Goal: Contribute content: Contribute content

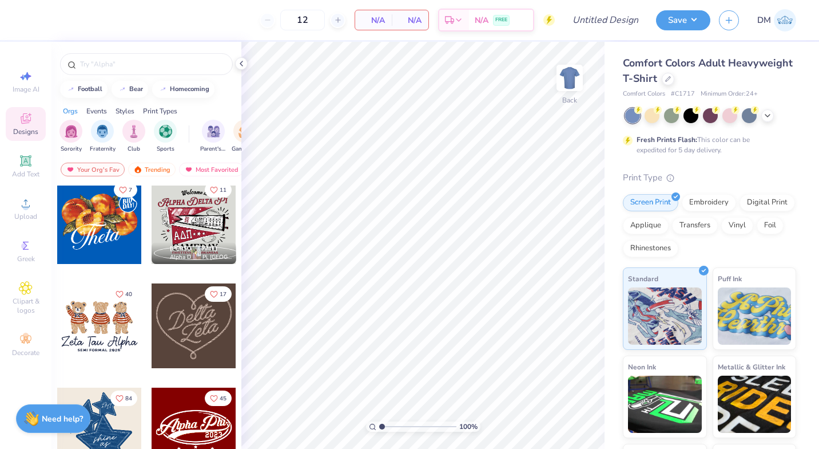
scroll to position [322, 0]
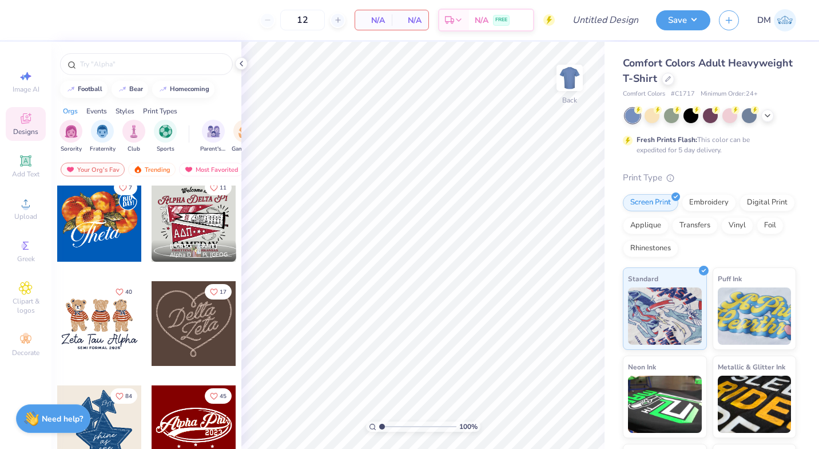
click at [139, 130] on img "filter for Club" at bounding box center [134, 131] width 13 height 13
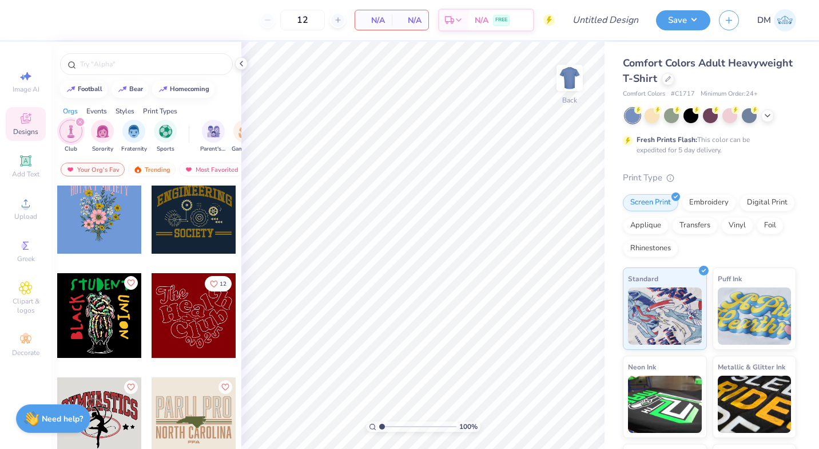
scroll to position [1163, 0]
click at [126, 280] on icon "Like" at bounding box center [130, 282] width 8 height 8
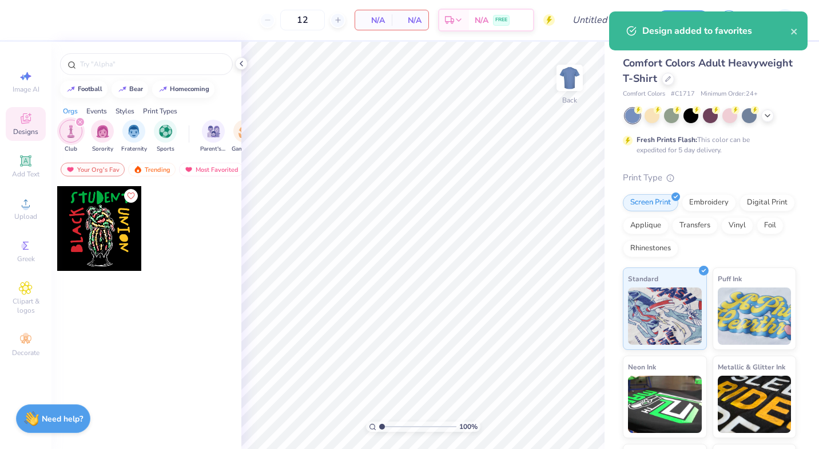
scroll to position [0, 0]
click at [142, 136] on div "filter for Fraternity" at bounding box center [133, 131] width 23 height 23
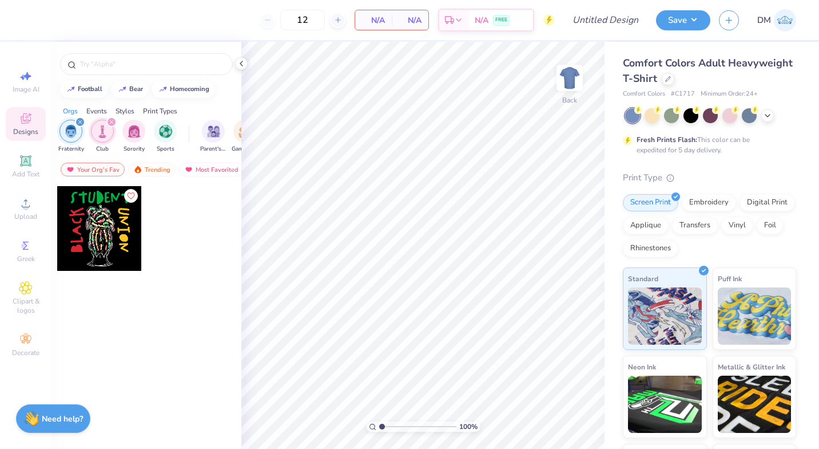
click at [80, 120] on icon "filter for Fraternity" at bounding box center [80, 122] width 5 height 5
click at [158, 174] on div "Trending" at bounding box center [151, 169] width 47 height 14
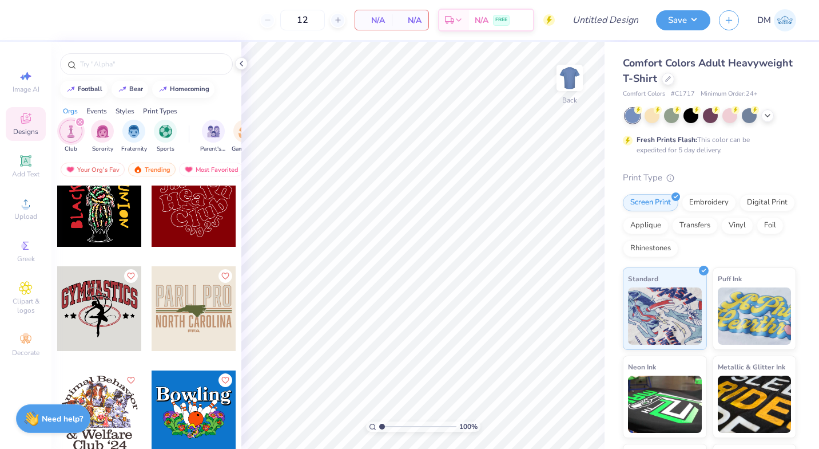
scroll to position [0, 66]
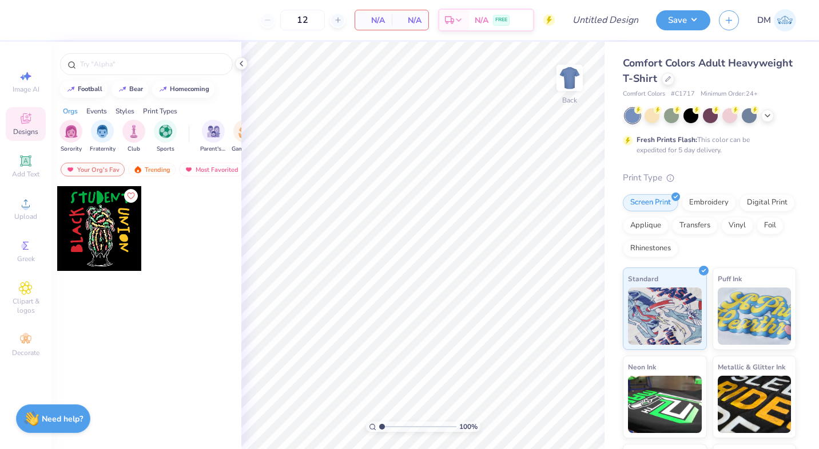
click at [736, 256] on div "Screen Print Embroidery Digital Print Applique Transfers Vinyl Foil Rhinestones" at bounding box center [709, 225] width 173 height 63
click at [730, 22] on icon "button" at bounding box center [729, 20] width 10 height 10
click at [721, 15] on button "button" at bounding box center [729, 20] width 20 height 20
click at [195, 93] on button "homecoming" at bounding box center [183, 89] width 62 height 17
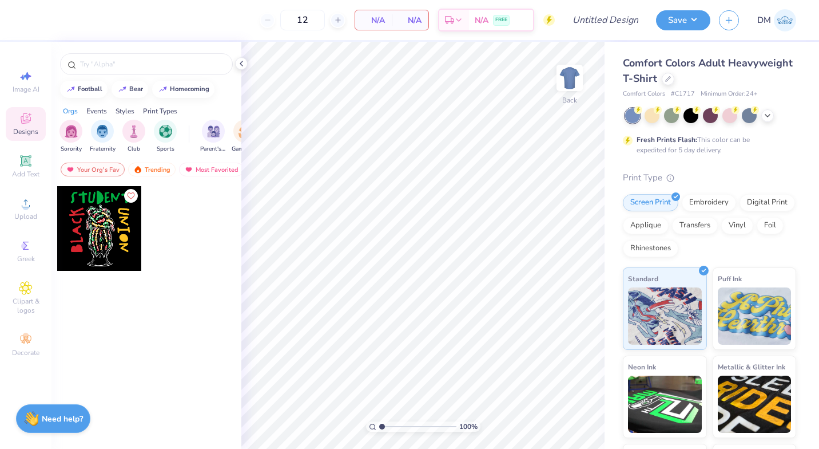
type input "homecoming"
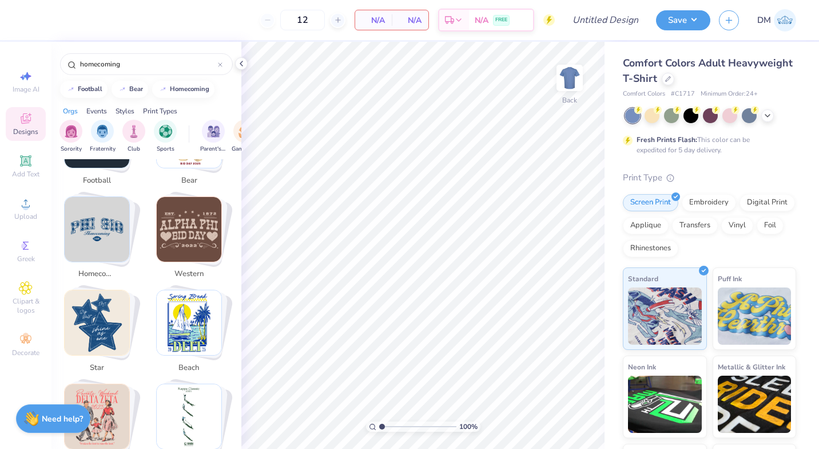
scroll to position [259, 0]
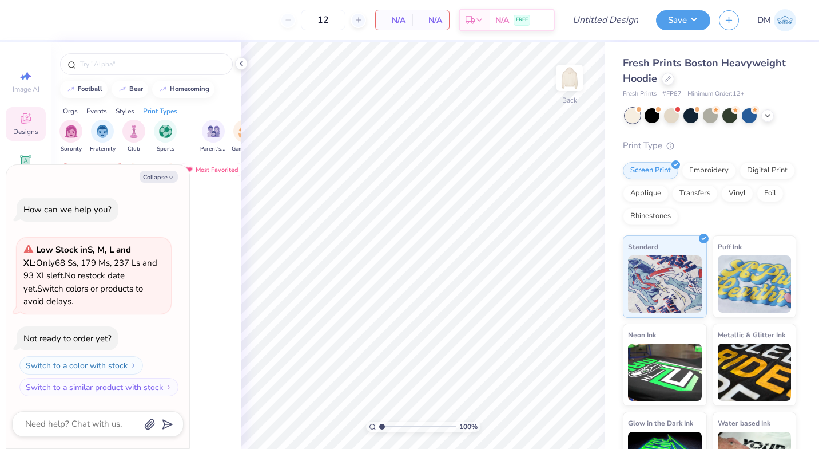
drag, startPoint x: 178, startPoint y: 184, endPoint x: 169, endPoint y: 170, distance: 16.2
click at [169, 170] on div "Collapse How can we help you? Low Stock in S, M, L and XL : Only 68 Ss, 179 Ms,…" at bounding box center [97, 307] width 183 height 284
click at [169, 170] on button "Collapse" at bounding box center [159, 176] width 38 height 12
type textarea "x"
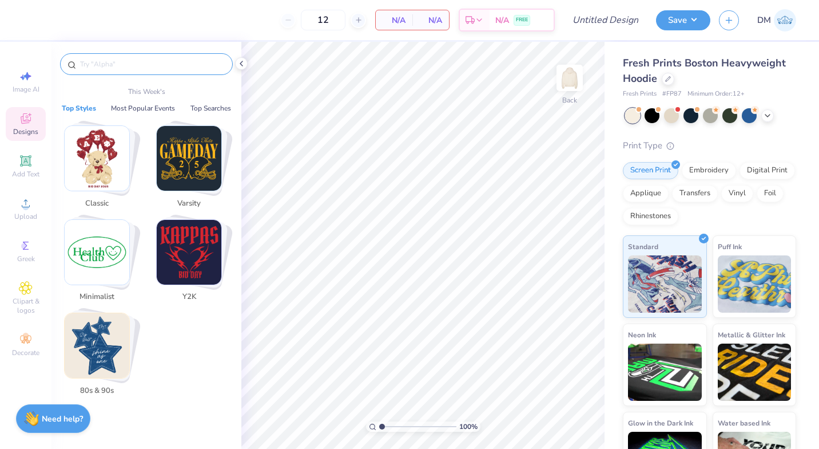
click at [139, 61] on input "text" at bounding box center [152, 63] width 146 height 11
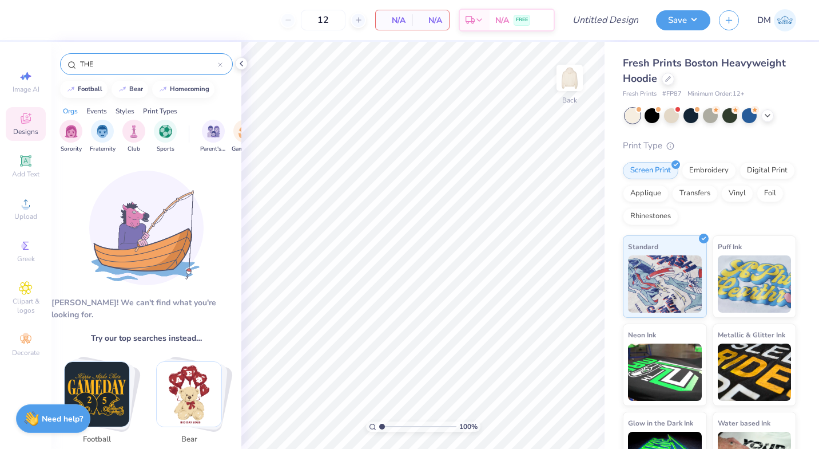
type input "THE"
click at [65, 136] on img "filter for Sorority" at bounding box center [71, 131] width 13 height 13
click at [221, 65] on icon at bounding box center [220, 64] width 5 height 5
click at [65, 130] on img "filter for Sorority" at bounding box center [71, 131] width 13 height 13
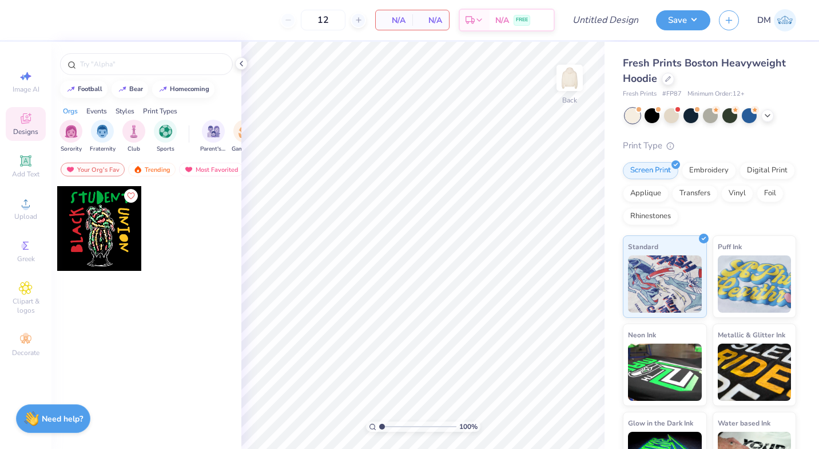
click at [65, 130] on img "filter for Sorority" at bounding box center [71, 131] width 13 height 13
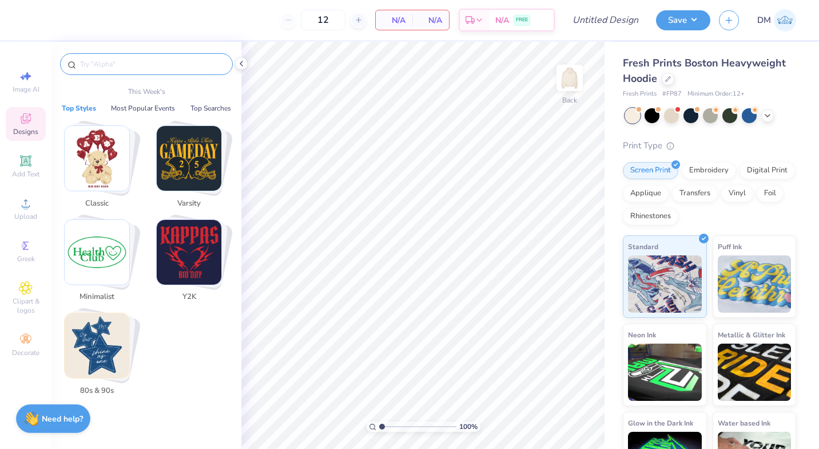
click at [172, 63] on input "text" at bounding box center [152, 63] width 146 height 11
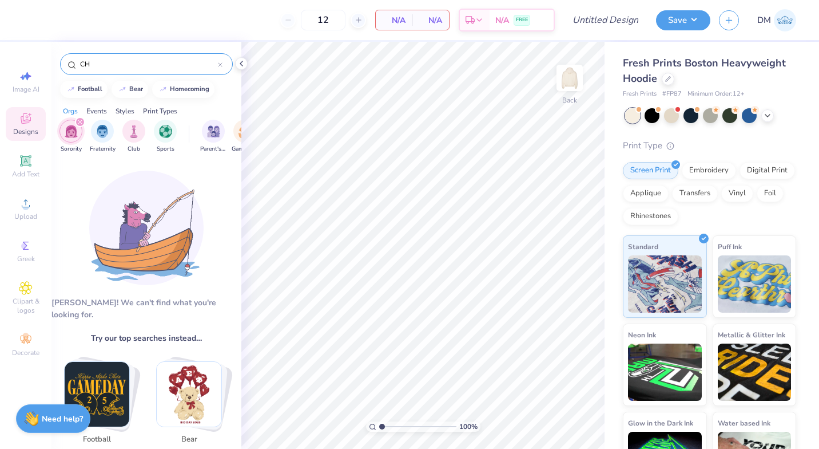
type input "C"
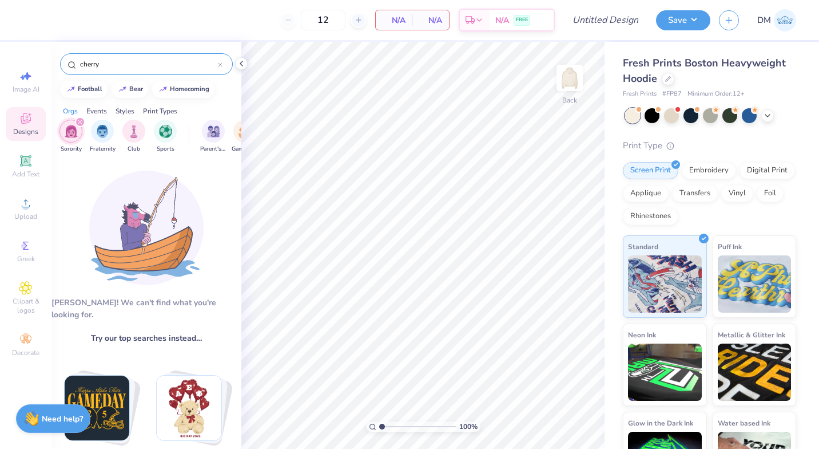
click at [172, 63] on input "cherry" at bounding box center [148, 63] width 139 height 11
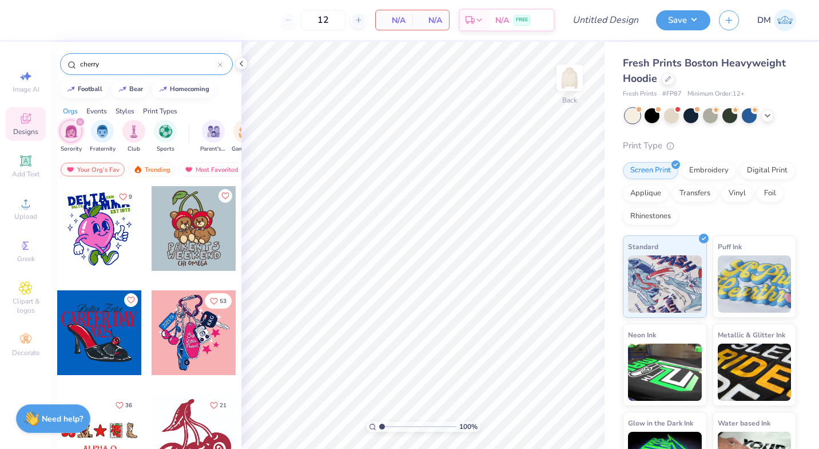
click at [131, 62] on input "cherry" at bounding box center [148, 63] width 139 height 11
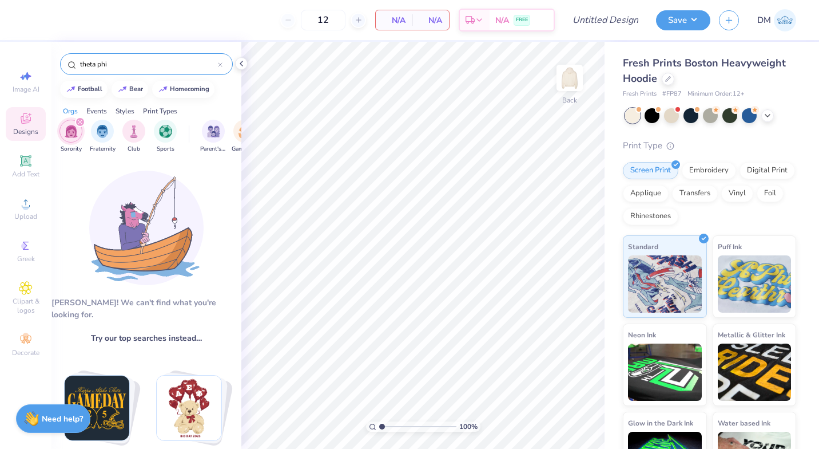
click at [149, 66] on input "theta phi" at bounding box center [148, 63] width 139 height 11
click at [125, 55] on div "theta phi" at bounding box center [146, 64] width 173 height 22
click at [125, 57] on div "theta phi" at bounding box center [146, 64] width 173 height 22
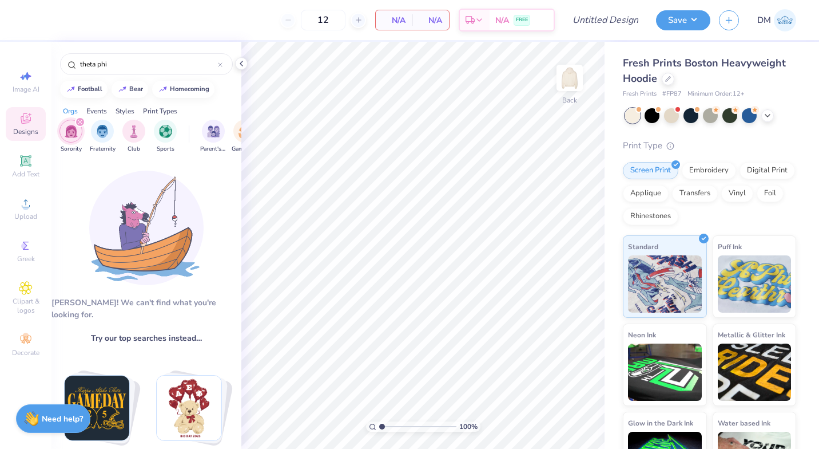
click at [125, 57] on div "theta phi" at bounding box center [146, 64] width 173 height 22
click at [124, 63] on input "theta phi" at bounding box center [148, 63] width 139 height 11
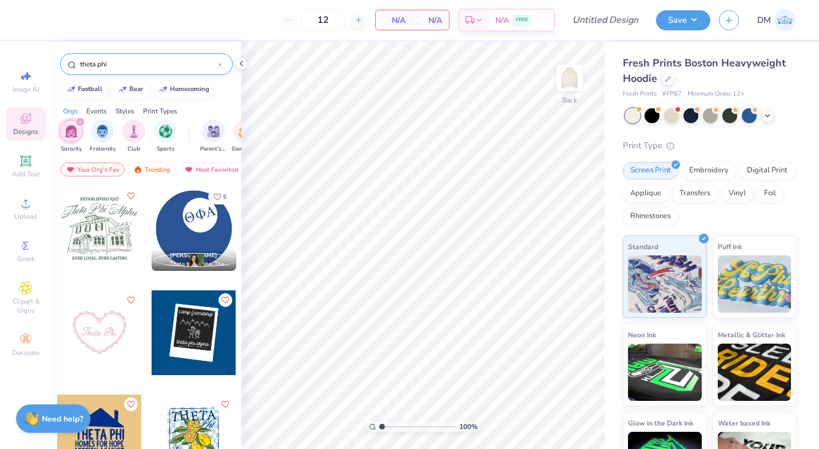
click at [124, 63] on input "theta phi" at bounding box center [148, 63] width 139 height 11
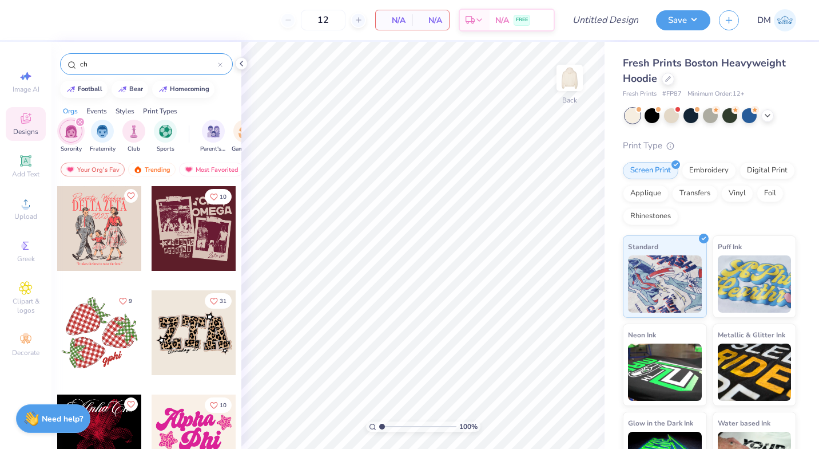
type input "c"
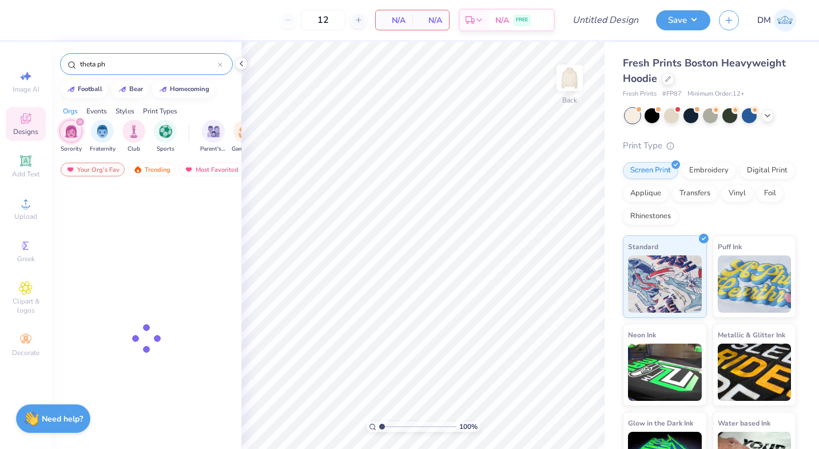
type input "theta phi"
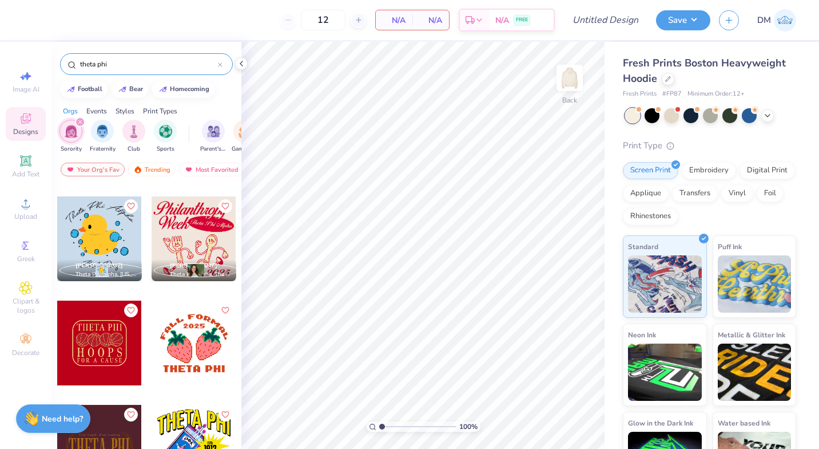
scroll to position [817, 0]
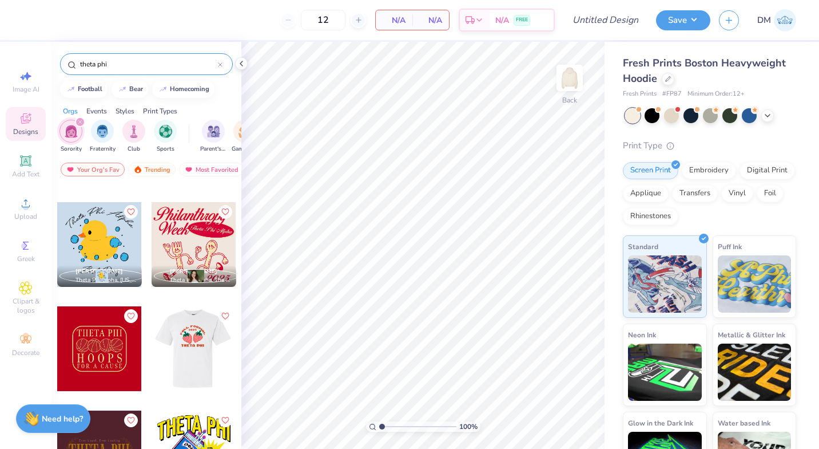
click at [186, 354] on div at bounding box center [193, 348] width 85 height 85
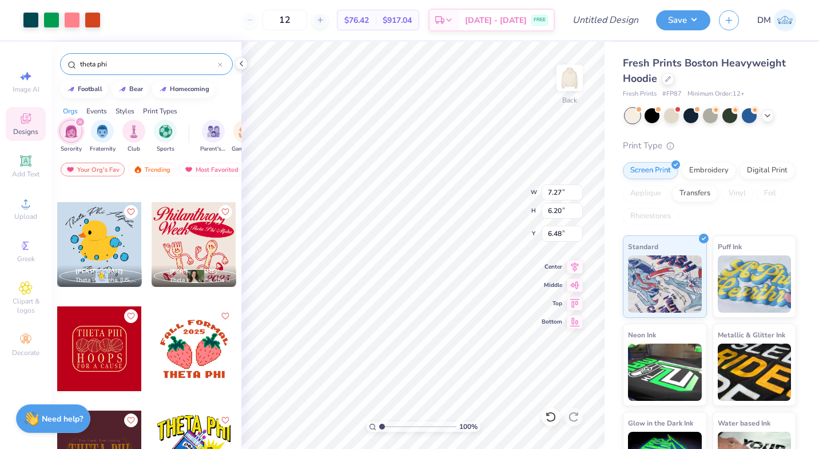
type input "7.27"
type input "6.20"
type input "3.00"
type input "5.34"
type input "4.56"
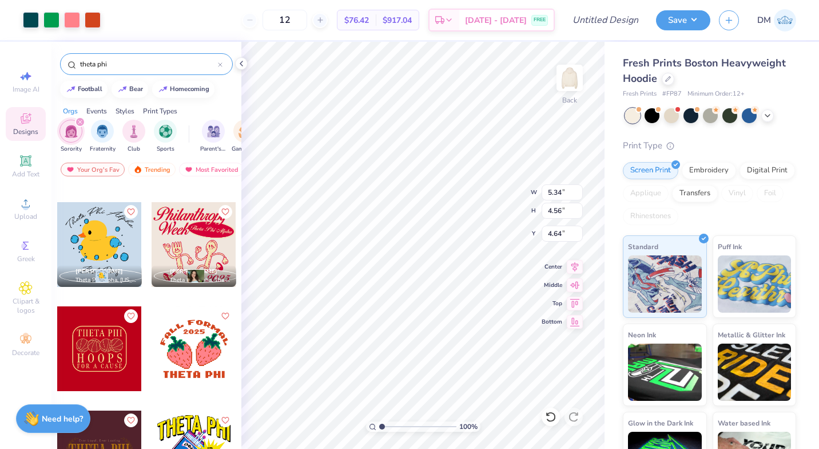
type input "3.00"
type input "4.20"
type input "3.58"
type input "3.00"
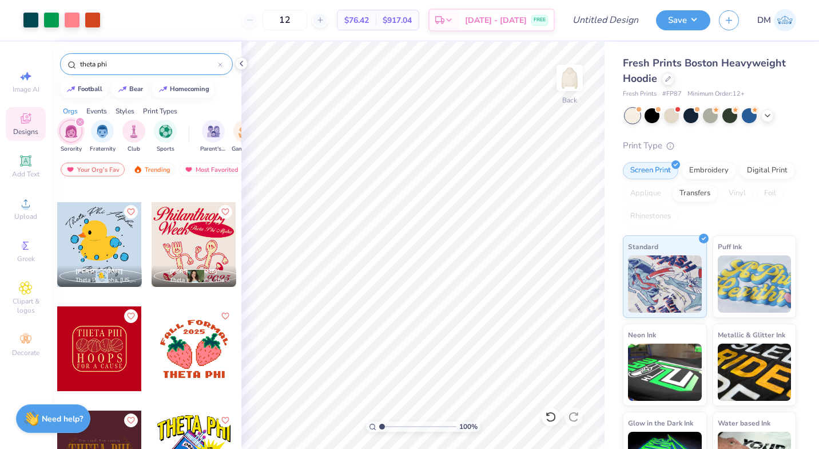
click at [571, 83] on img at bounding box center [569, 77] width 23 height 23
click at [174, 364] on div at bounding box center [194, 348] width 85 height 85
type input "7.65"
click at [570, 74] on img at bounding box center [569, 77] width 23 height 23
click at [566, 72] on img at bounding box center [569, 77] width 23 height 23
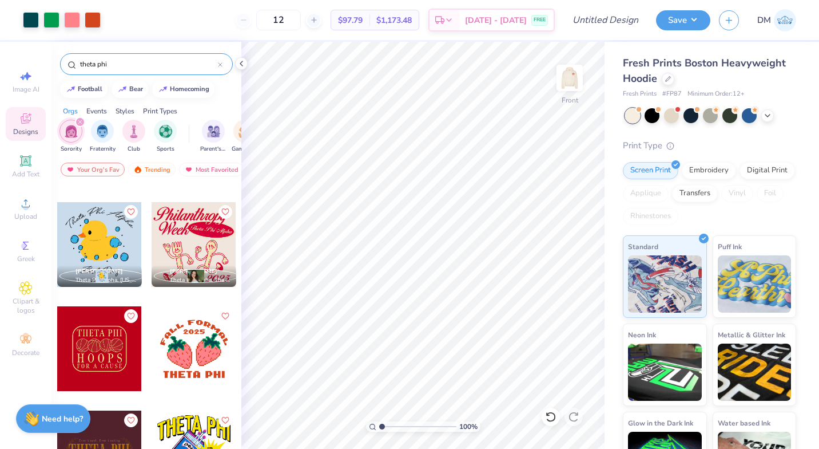
click at [693, 25] on button "Save" at bounding box center [683, 20] width 54 height 20
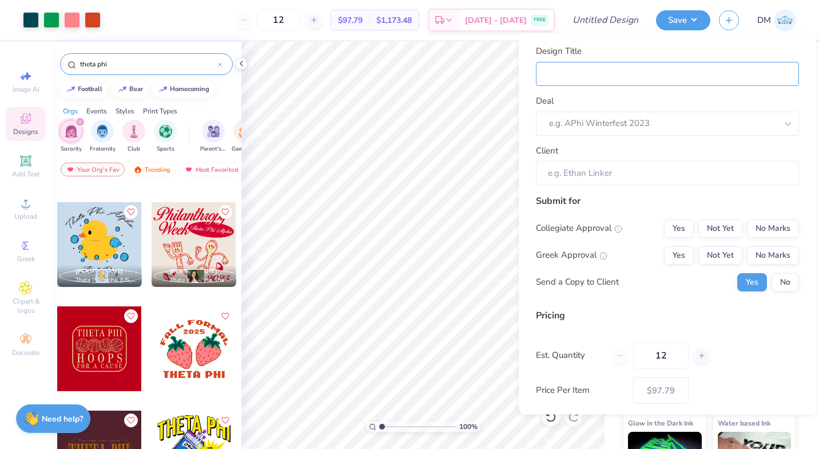
click at [674, 76] on input "Design Title" at bounding box center [667, 73] width 263 height 25
type input "e"
type input "ex"
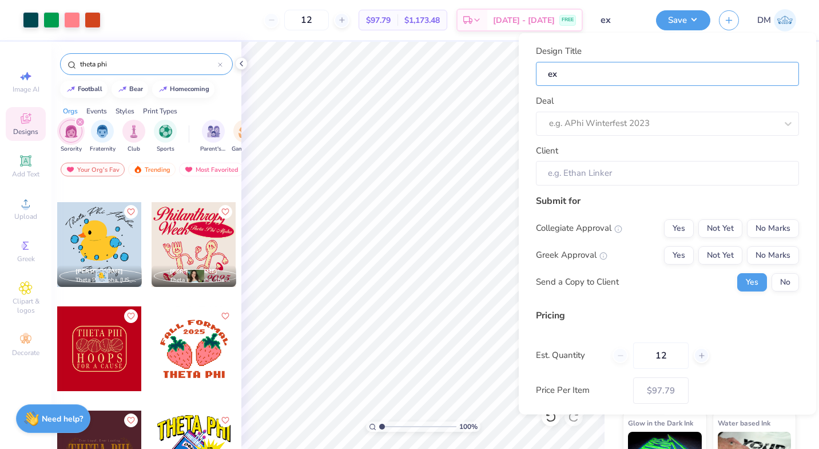
type input "ex."
type input "ex. 1"
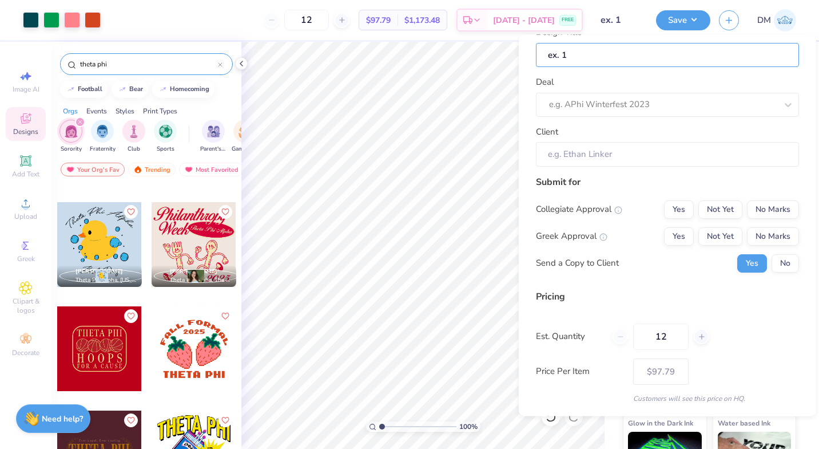
scroll to position [55, 0]
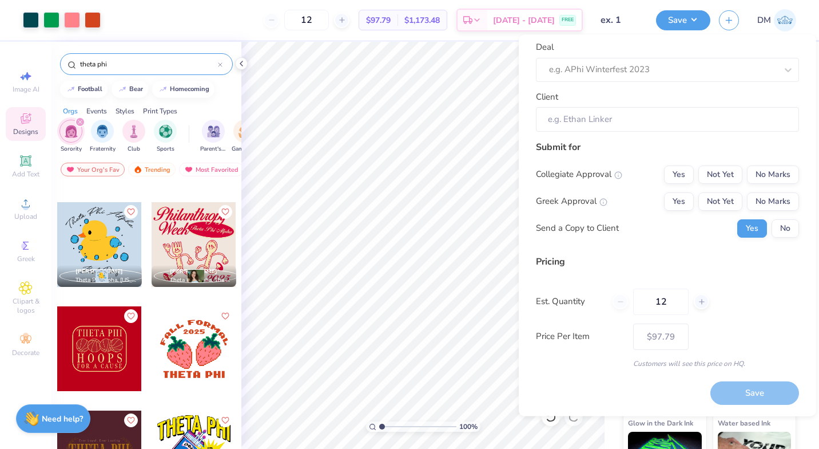
type input "ex. 1"
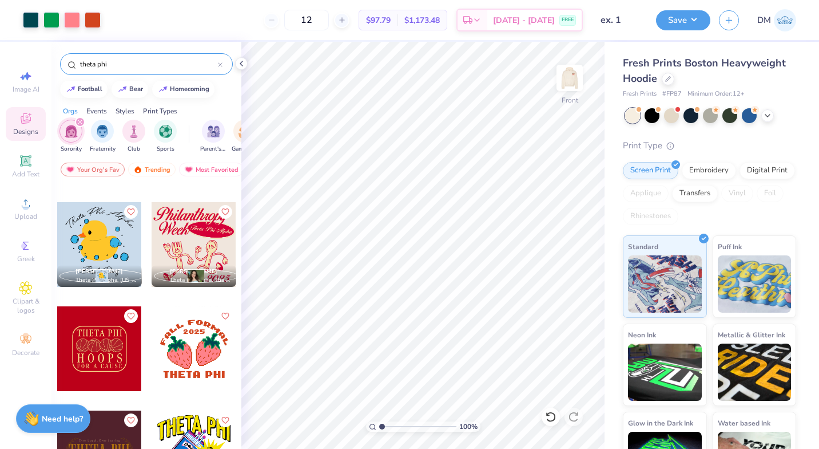
click at [661, 28] on div "Save" at bounding box center [683, 20] width 54 height 20
click at [776, 20] on img at bounding box center [785, 20] width 22 height 22
